Goal: Task Accomplishment & Management: Manage account settings

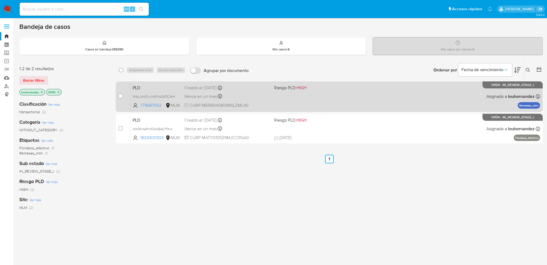
click at [251, 88] on div "Creado el: 12/09/2025 Creado el: 12/09/2025 02:11:20" at bounding box center [227, 88] width 86 height 6
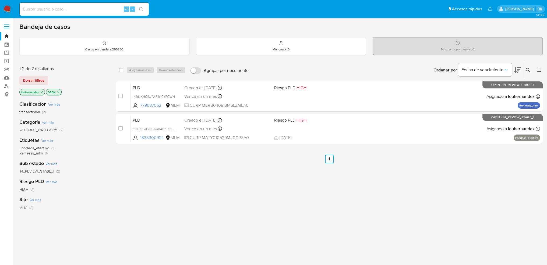
click at [527, 70] on icon at bounding box center [528, 70] width 4 height 4
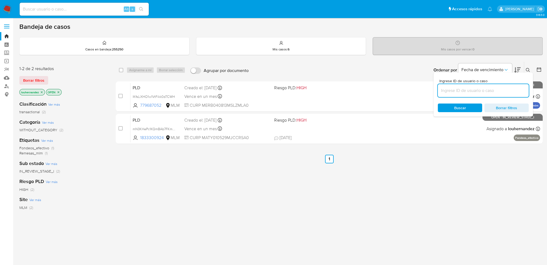
click at [470, 90] on input at bounding box center [483, 90] width 91 height 7
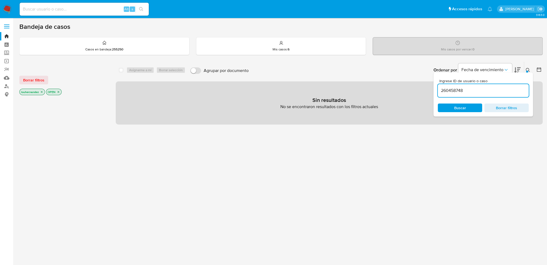
click at [473, 90] on input "260458748" at bounding box center [483, 90] width 91 height 7
type input "260458748"
click at [42, 91] on icon "close-filter" at bounding box center [41, 91] width 3 height 3
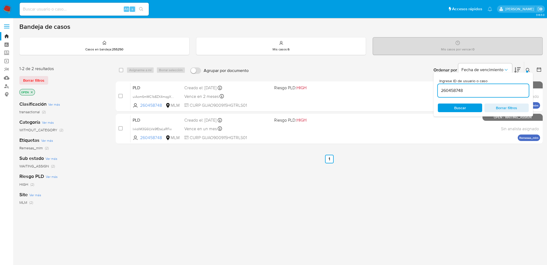
click at [453, 108] on span "Buscar" at bounding box center [460, 108] width 37 height 8
click at [527, 69] on icon at bounding box center [528, 70] width 4 height 4
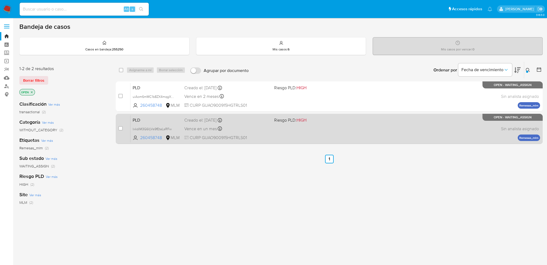
click at [343, 135] on div "PLD IxkdiM3G6lIjVs9fEtaLsRFw 260458748 MLM Riesgo PLD: HIGH Creado el: 12/09/20…" at bounding box center [336, 128] width 410 height 27
click at [121, 129] on input "checkbox" at bounding box center [120, 128] width 4 height 4
checkbox input "true"
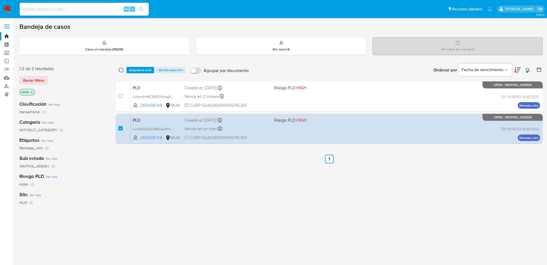
click at [122, 69] on input "checkbox" at bounding box center [121, 70] width 4 height 4
checkbox input "true"
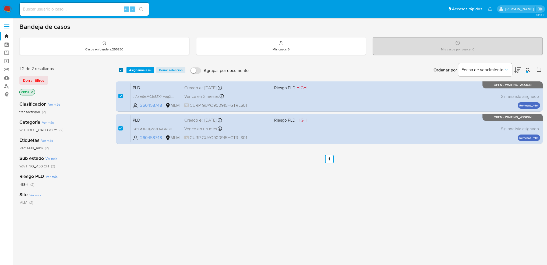
click at [122, 69] on input "checkbox" at bounding box center [121, 70] width 4 height 4
checkbox input "false"
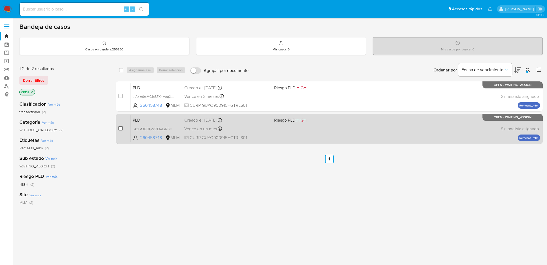
click at [121, 126] on input "checkbox" at bounding box center [120, 128] width 4 height 4
checkbox input "true"
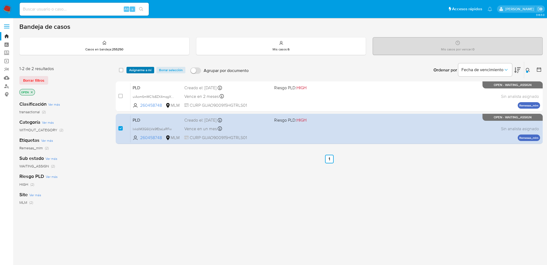
click at [141, 70] on span "Asignarme a mí" at bounding box center [140, 69] width 22 height 5
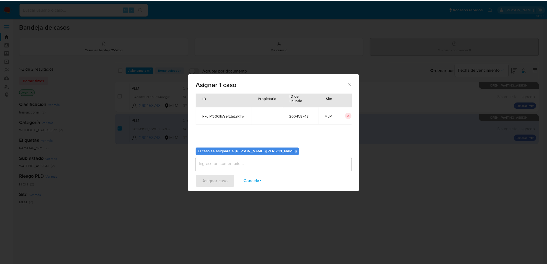
scroll to position [28, 0]
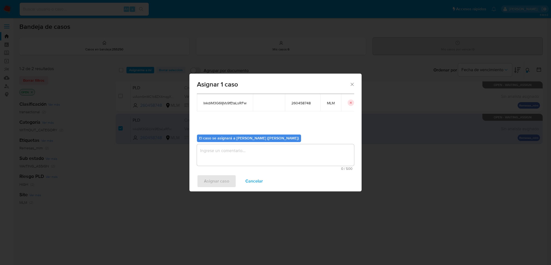
click at [233, 164] on textarea "assign-modal" at bounding box center [275, 155] width 157 height 22
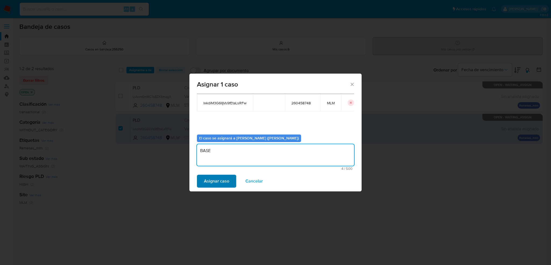
type textarea "BASE"
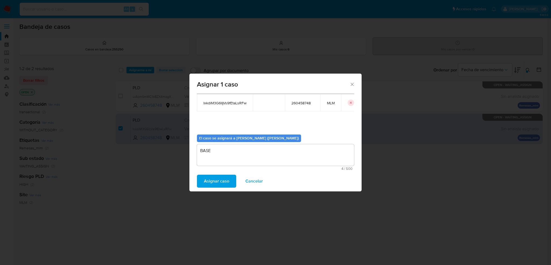
click at [226, 179] on span "Asignar caso" at bounding box center [216, 181] width 25 height 12
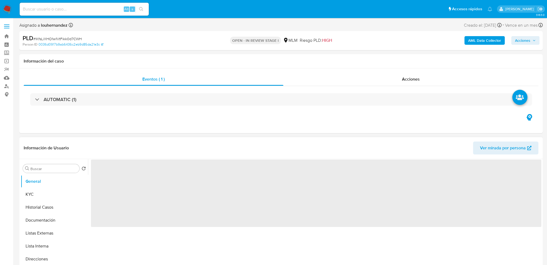
select select "10"
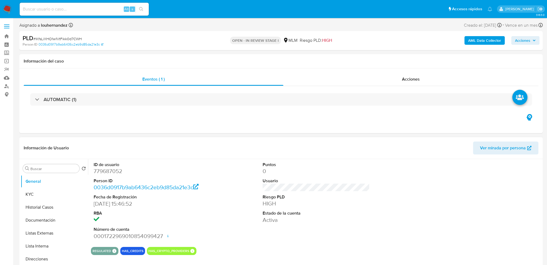
click at [224, 167] on div "ID de usuario 779687052 Person ID 0036d0917b9ab6436c2eb9d85da21e3c Fecha de Reg…" at bounding box center [316, 200] width 450 height 83
click at [6, 12] on img at bounding box center [7, 9] width 9 height 9
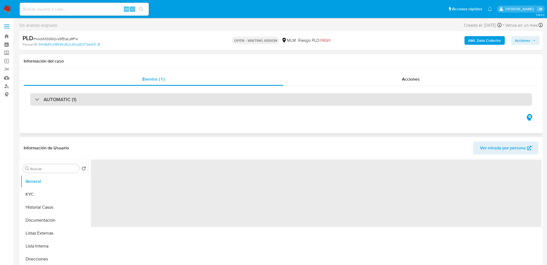
select select "10"
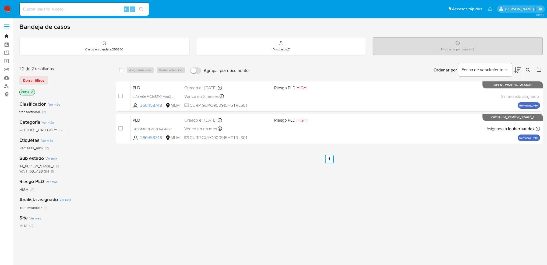
click at [6, 37] on link "Bandeja" at bounding box center [32, 36] width 64 height 8
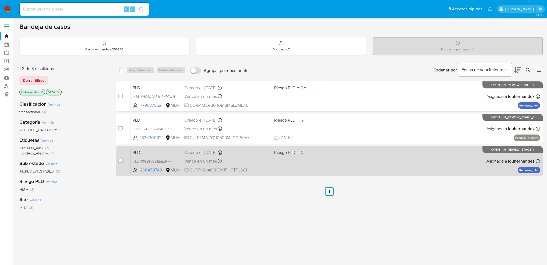
click at [274, 162] on div "PLD IxkdiM3G6lIjVs9fEtaLsRFw 260458748 MLM Riesgo PLD: HIGH Creado el: 12/09/20…" at bounding box center [336, 160] width 410 height 27
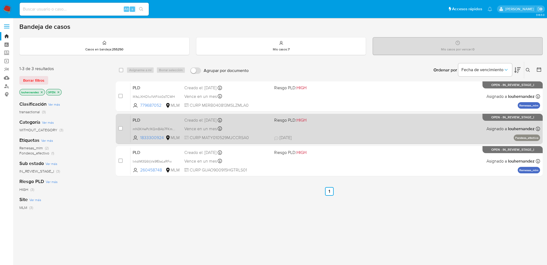
click at [248, 126] on div "Vence en un mes Vence el 11/11/2025 02:07:51" at bounding box center [227, 128] width 86 height 7
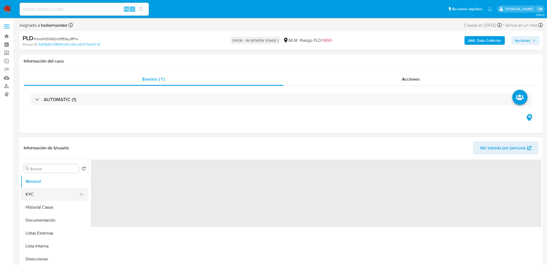
select select "10"
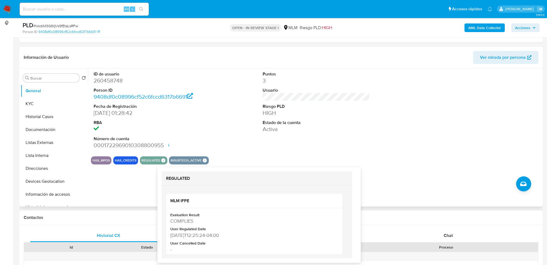
scroll to position [81, 0]
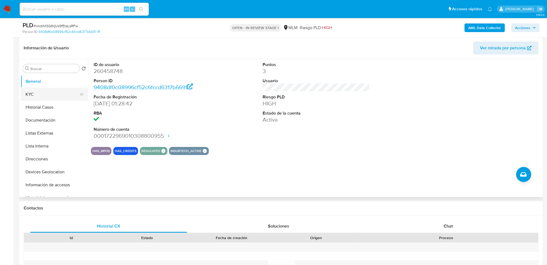
click at [53, 91] on button "KYC" at bounding box center [52, 94] width 63 height 13
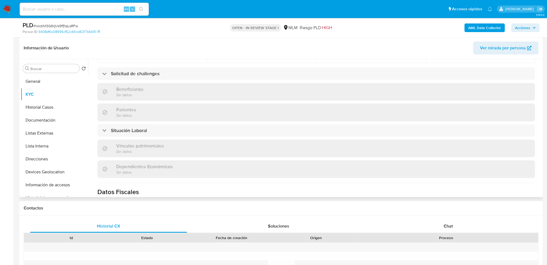
scroll to position [242, 0]
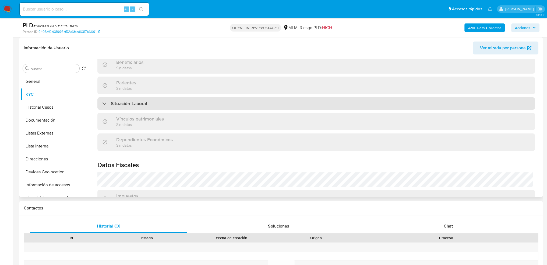
click at [102, 103] on div at bounding box center [102, 103] width 0 height 0
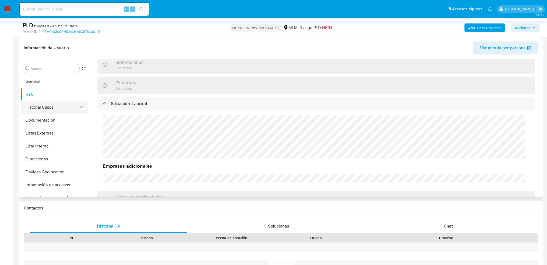
click at [41, 110] on button "Historial Casos" at bounding box center [52, 107] width 63 height 13
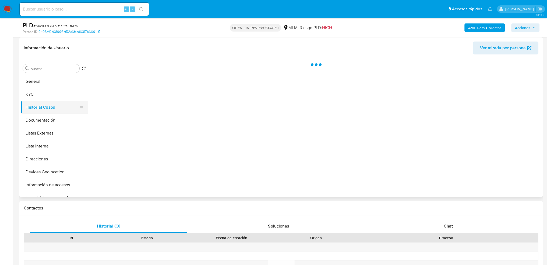
scroll to position [0, 0]
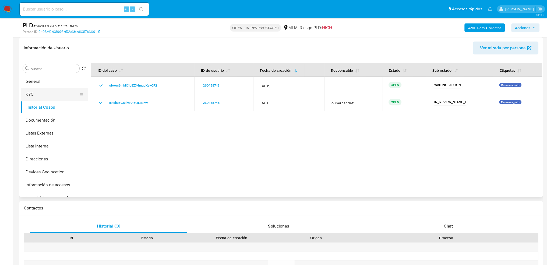
click at [47, 100] on button "KYC" at bounding box center [52, 94] width 63 height 13
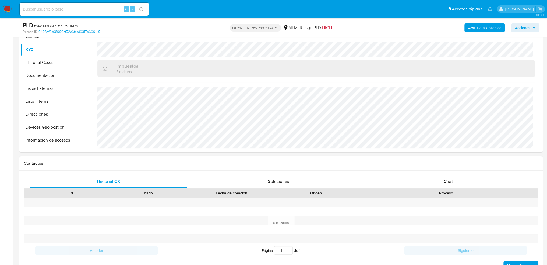
scroll to position [135, 0]
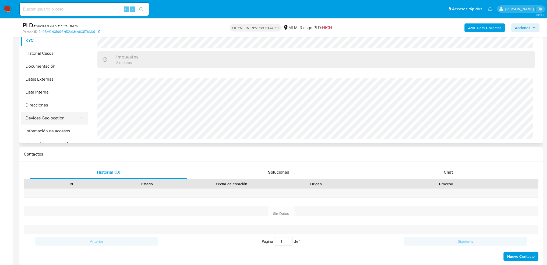
click at [44, 116] on button "Devices Geolocation" at bounding box center [52, 117] width 63 height 13
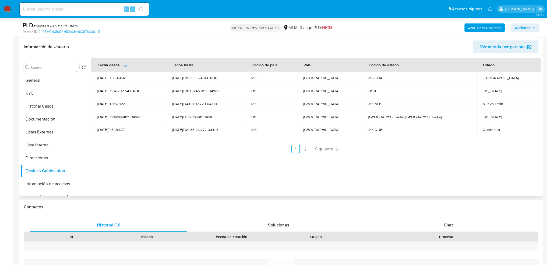
scroll to position [81, 0]
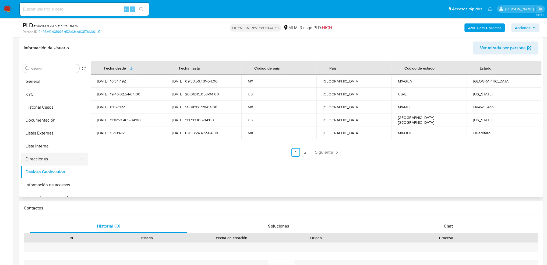
click at [44, 158] on button "Direcciones" at bounding box center [52, 158] width 63 height 13
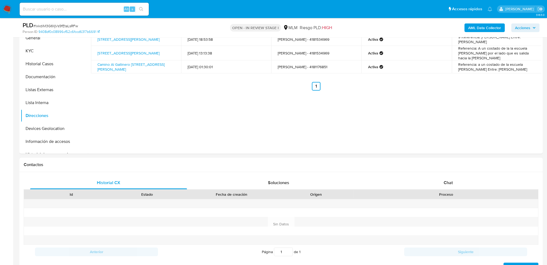
scroll to position [27, 0]
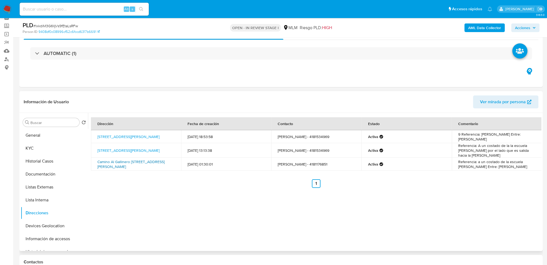
click at [146, 166] on link "Camino Al Gallinero Ejido Dolores 9, Dolores Hidalgo, Guanajuato, 37800, Mexico…" at bounding box center [130, 164] width 67 height 10
click at [42, 149] on button "KYC" at bounding box center [52, 148] width 63 height 13
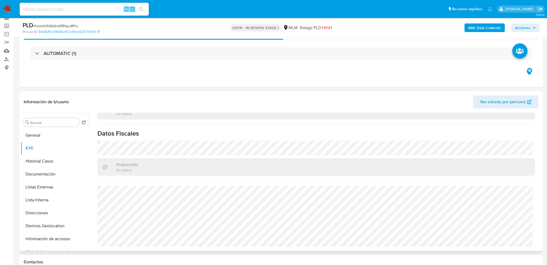
scroll to position [327, 0]
click at [47, 161] on button "Historial Casos" at bounding box center [52, 160] width 63 height 13
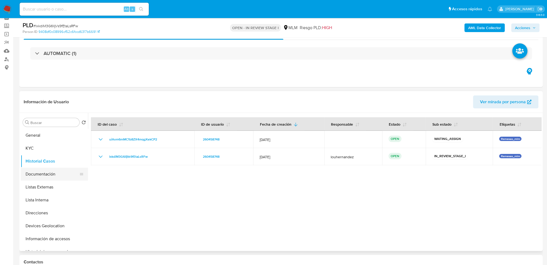
click at [48, 171] on button "Documentación" at bounding box center [52, 173] width 63 height 13
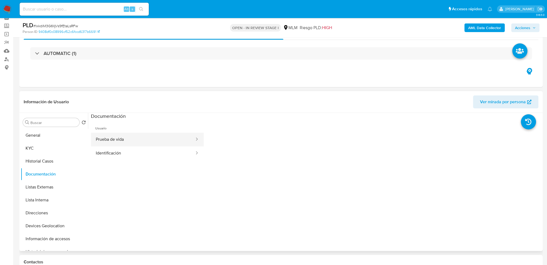
click at [129, 137] on button "Prueba de vida" at bounding box center [143, 139] width 104 height 14
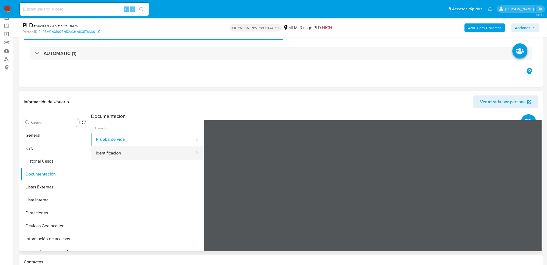
click at [144, 156] on button "Identificación" at bounding box center [143, 153] width 104 height 14
click at [58, 183] on button "Listas Externas" at bounding box center [52, 186] width 63 height 13
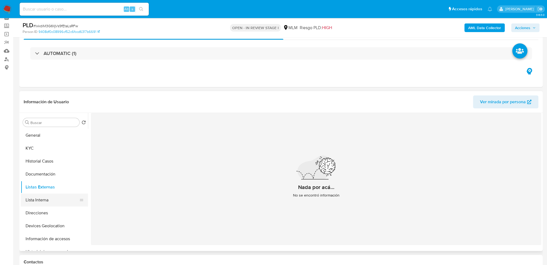
click at [50, 199] on button "Lista Interna" at bounding box center [52, 199] width 63 height 13
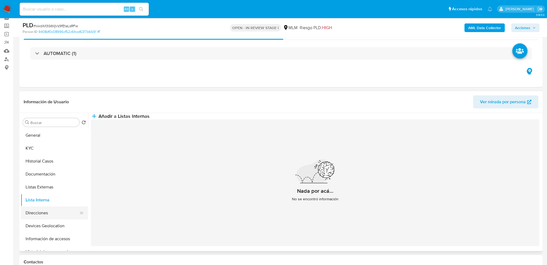
click at [50, 213] on button "Direcciones" at bounding box center [52, 212] width 63 height 13
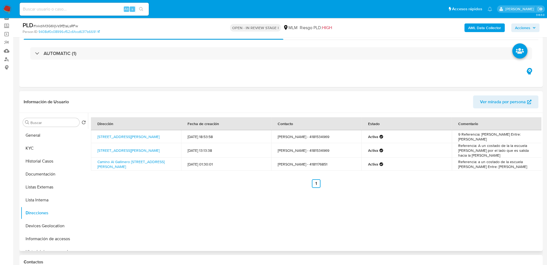
drag, startPoint x: 455, startPoint y: 133, endPoint x: 474, endPoint y: 141, distance: 20.4
click at [474, 141] on td "9 Referencia: Fachada Gris Entre: Jose Alfredo Jiménez" at bounding box center [497, 136] width 90 height 13
drag, startPoint x: 160, startPoint y: 235, endPoint x: 128, endPoint y: 177, distance: 66.1
click at [159, 234] on div "Dirección Fecha de creación Contacto Estado Comentario Camino Al Gallinero 9, D…" at bounding box center [314, 182] width 453 height 138
click at [268, 200] on div "Dirección Fecha de creación Contacto Estado Comentario Camino Al Gallinero 9, D…" at bounding box center [314, 182] width 453 height 138
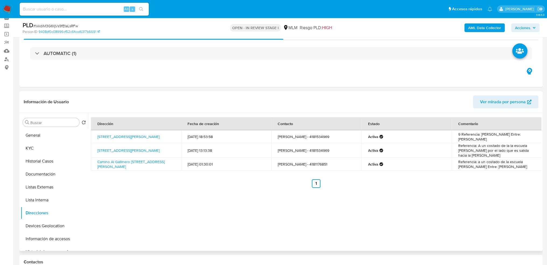
drag, startPoint x: 161, startPoint y: 203, endPoint x: 160, endPoint y: 199, distance: 3.5
click at [160, 200] on div "Dirección Fecha de creación Contacto Estado Comentario Camino Al Gallinero 9, D…" at bounding box center [314, 182] width 453 height 138
click at [255, 193] on div "Dirección Fecha de creación Contacto Estado Comentario Camino Al Gallinero 9, D…" at bounding box center [314, 182] width 453 height 138
click at [237, 188] on ul "Anterior 1 Siguiente" at bounding box center [316, 183] width 450 height 9
click at [48, 224] on button "Devices Geolocation" at bounding box center [52, 225] width 63 height 13
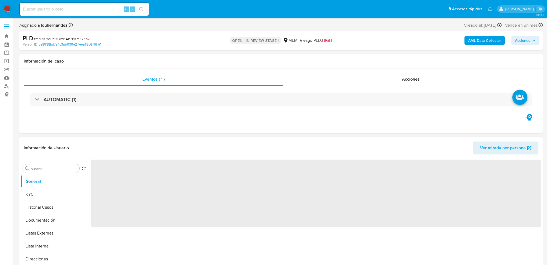
select select "10"
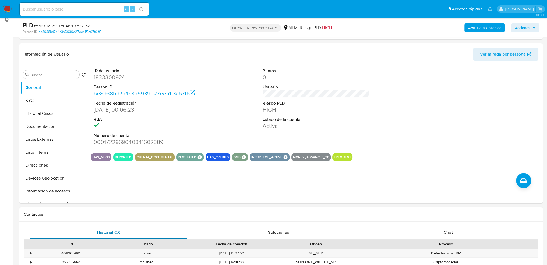
scroll to position [135, 0]
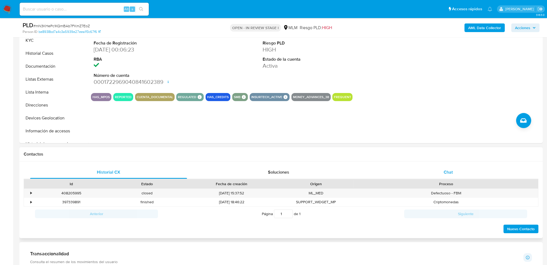
click at [411, 172] on div "Chat" at bounding box center [448, 171] width 157 height 13
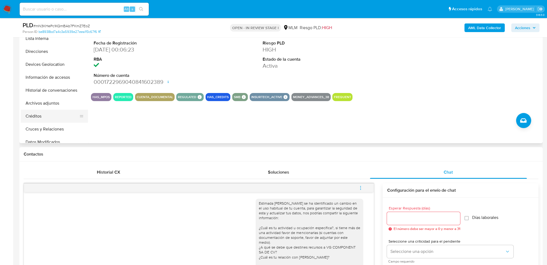
scroll to position [54, 0]
click at [47, 88] on button "Historial de conversaciones" at bounding box center [52, 89] width 63 height 13
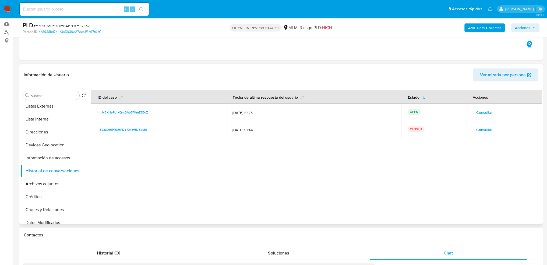
click at [410, 112] on p "OPEN" at bounding box center [414, 111] width 13 height 6
click at [482, 112] on span "Consultar" at bounding box center [484, 112] width 16 height 8
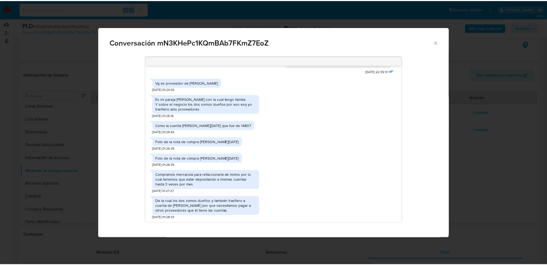
scroll to position [86, 0]
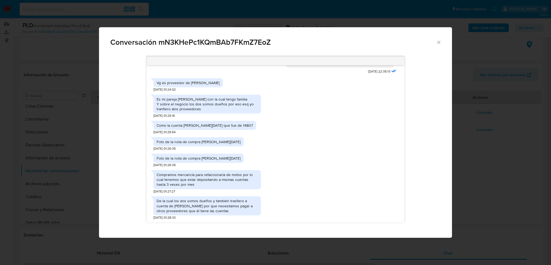
click at [442, 44] on div "Conversación mN3KHePc1KQmBAb7FKmZ7EoZ" at bounding box center [275, 40] width 353 height 26
click at [439, 42] on icon "Cerrar" at bounding box center [438, 42] width 3 height 3
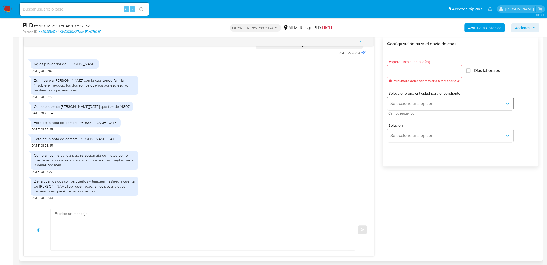
scroll to position [242, 0]
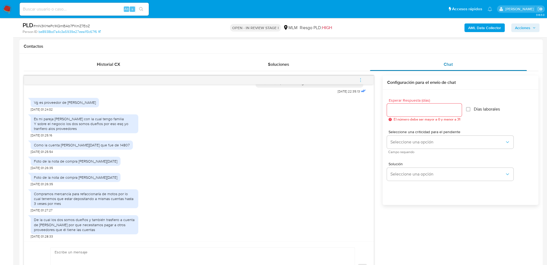
click at [453, 63] on div "Chat" at bounding box center [448, 64] width 157 height 13
click at [361, 79] on icon "menu-action" at bounding box center [360, 79] width 5 height 5
click at [313, 79] on li "Abrir gestor de archivos" at bounding box center [324, 79] width 55 height 10
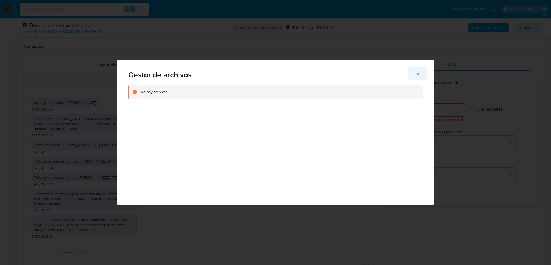
click at [418, 73] on icon "Cerrar" at bounding box center [417, 73] width 5 height 5
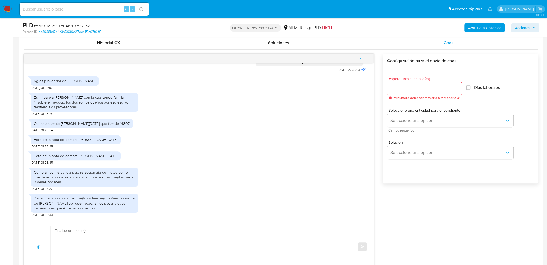
scroll to position [296, 0]
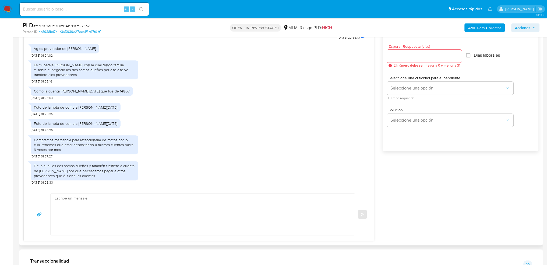
click at [66, 106] on div "Foto de la nota de compra [PERSON_NAME][DATE]" at bounding box center [75, 107] width 83 height 5
